Goal: Check status: Check status

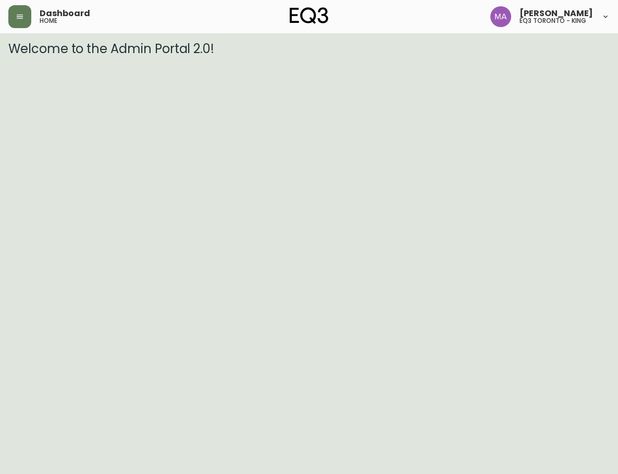
click at [283, 56] on html "Dashboard home [PERSON_NAME] eq3 [GEOGRAPHIC_DATA] - king Welcome to the Admin …" at bounding box center [309, 28] width 618 height 56
